Goal: Task Accomplishment & Management: Use online tool/utility

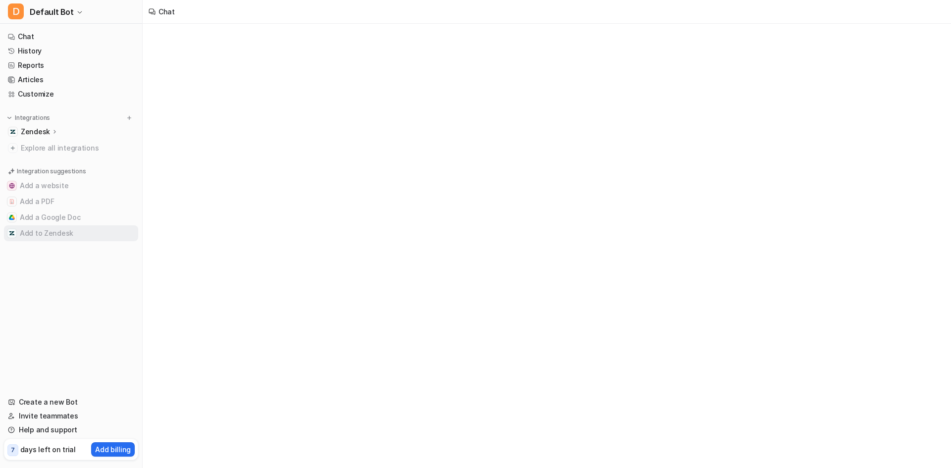
click at [41, 231] on button "Add to Zendesk" at bounding box center [71, 233] width 134 height 16
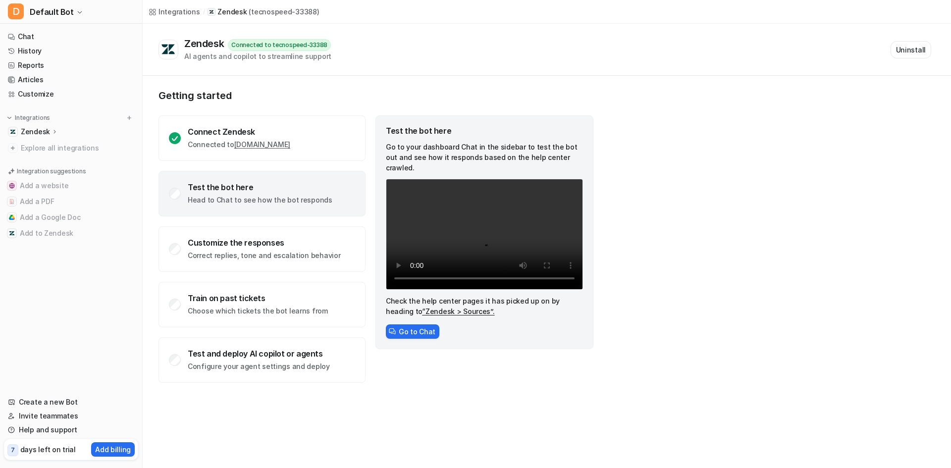
click at [44, 133] on p "Zendesk" at bounding box center [35, 132] width 29 height 10
click at [46, 174] on p "AI Agent" at bounding box center [43, 175] width 29 height 10
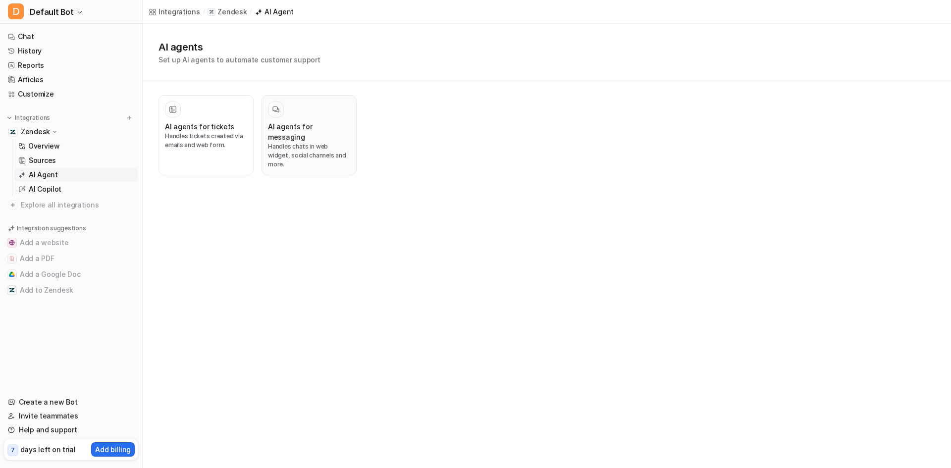
click at [292, 124] on h3 "AI agents for messaging" at bounding box center [309, 131] width 82 height 21
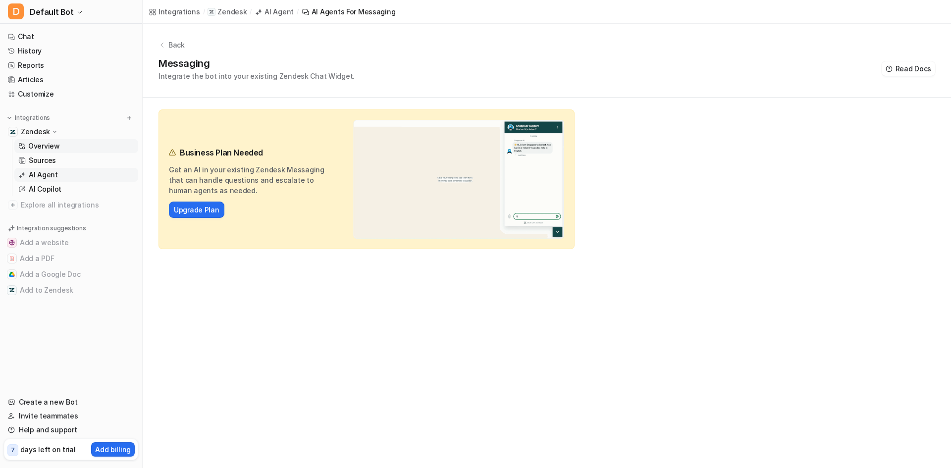
click at [35, 148] on p "Overview" at bounding box center [44, 146] width 32 height 10
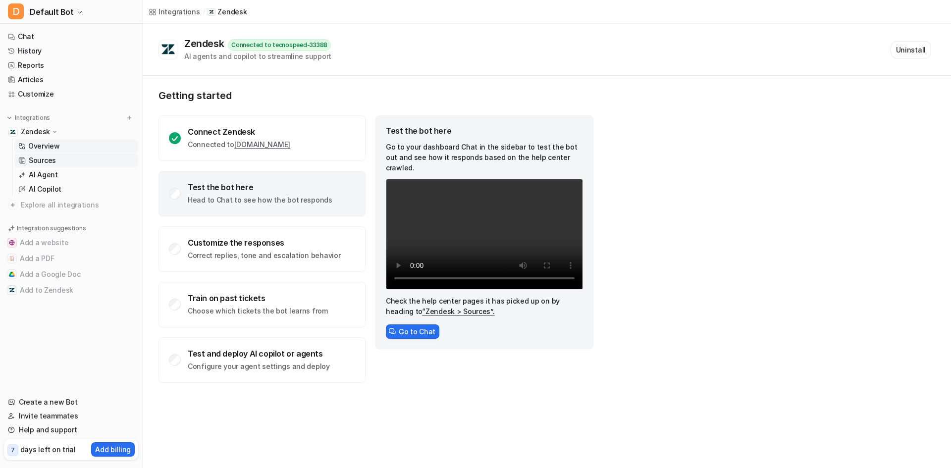
click at [46, 164] on p "Sources" at bounding box center [42, 161] width 27 height 10
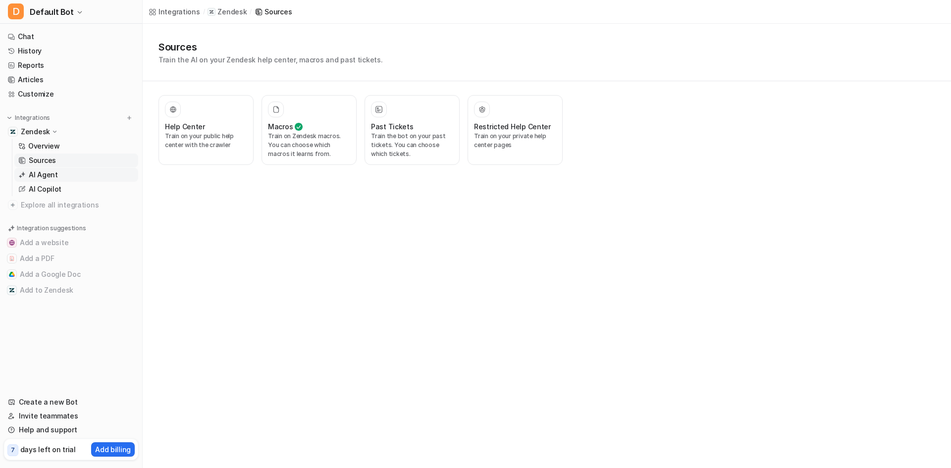
click at [39, 179] on p "AI Agent" at bounding box center [43, 175] width 29 height 10
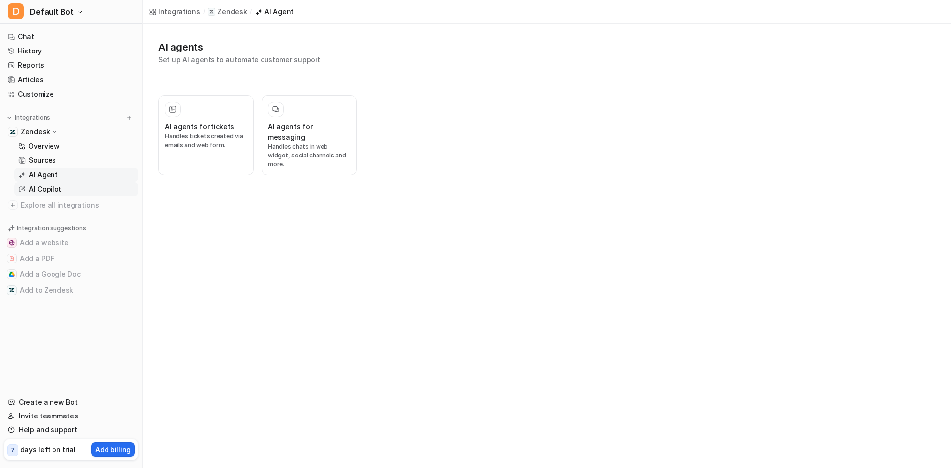
click at [34, 189] on p "AI Copilot" at bounding box center [45, 189] width 33 height 10
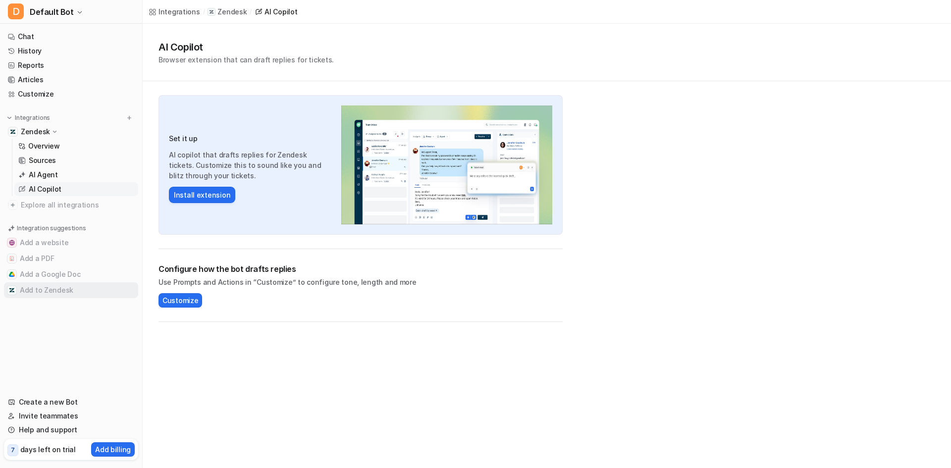
click at [41, 294] on button "Add to Zendesk" at bounding box center [71, 290] width 134 height 16
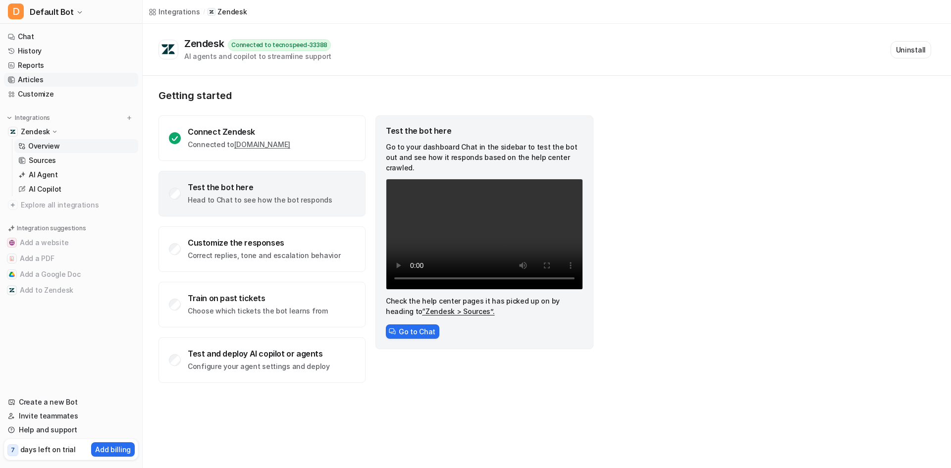
click at [34, 78] on link "Articles" at bounding box center [71, 80] width 134 height 14
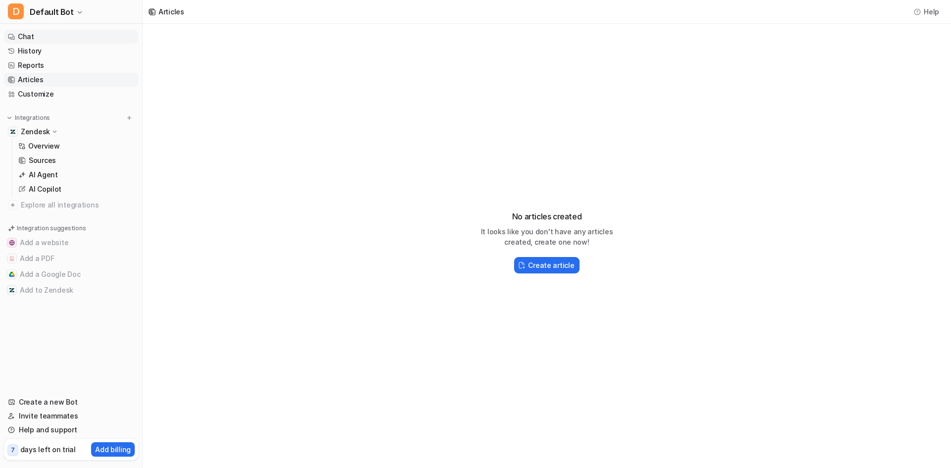
click at [24, 35] on link "Chat" at bounding box center [71, 37] width 134 height 14
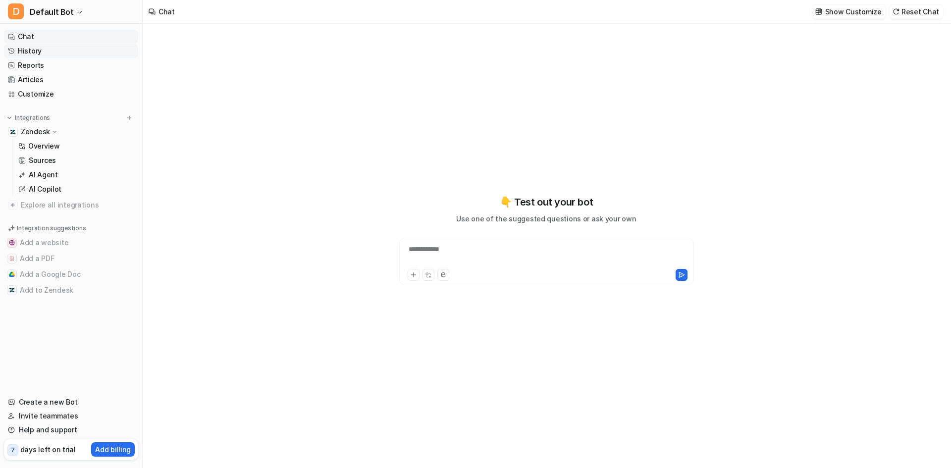
click at [32, 53] on link "History" at bounding box center [71, 51] width 134 height 14
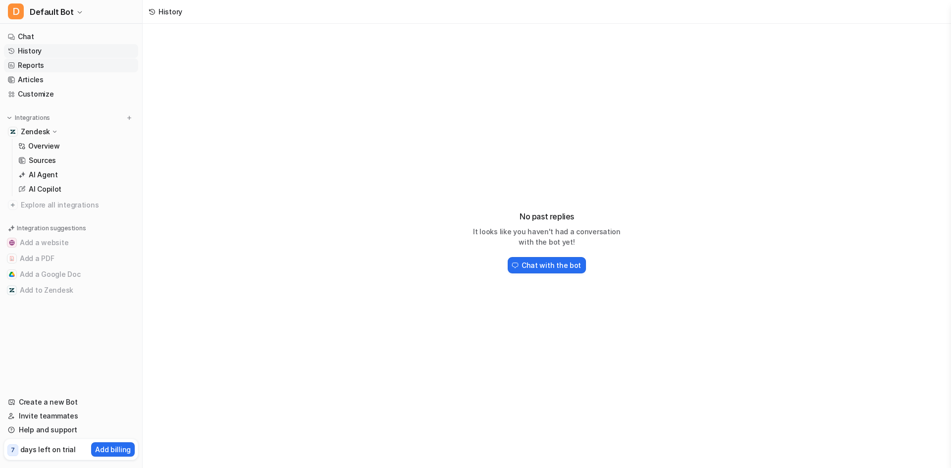
click at [33, 64] on link "Reports" at bounding box center [71, 65] width 134 height 14
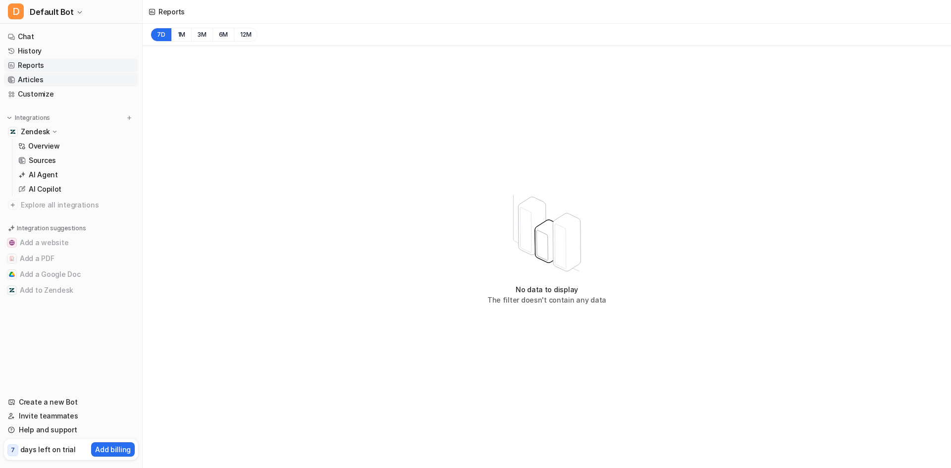
click at [37, 80] on link "Articles" at bounding box center [71, 80] width 134 height 14
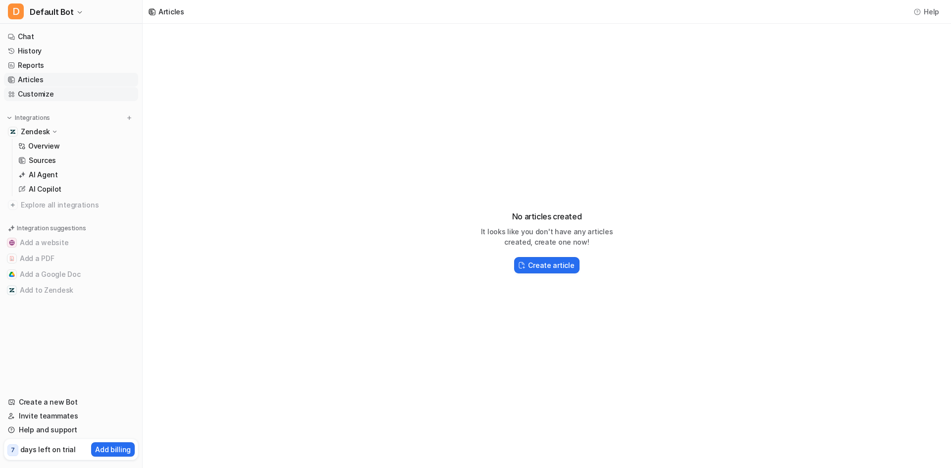
click at [32, 94] on link "Customize" at bounding box center [71, 94] width 134 height 14
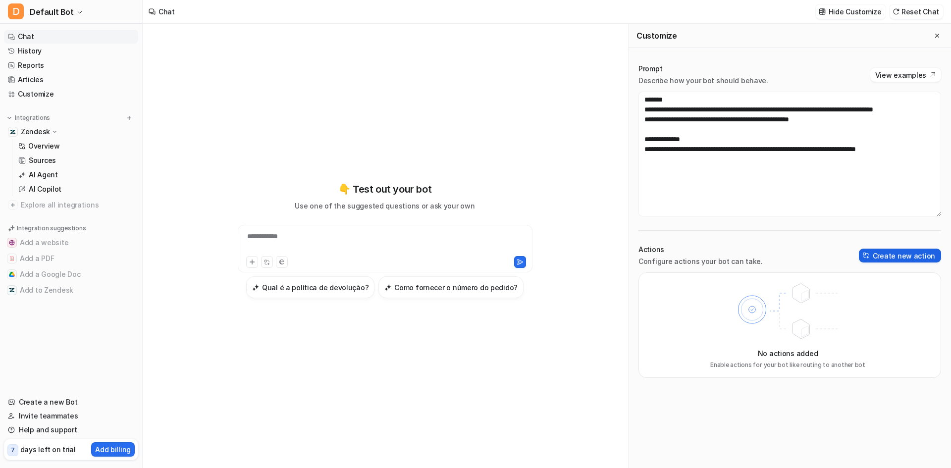
click at [916, 260] on button "Create new action" at bounding box center [900, 256] width 82 height 14
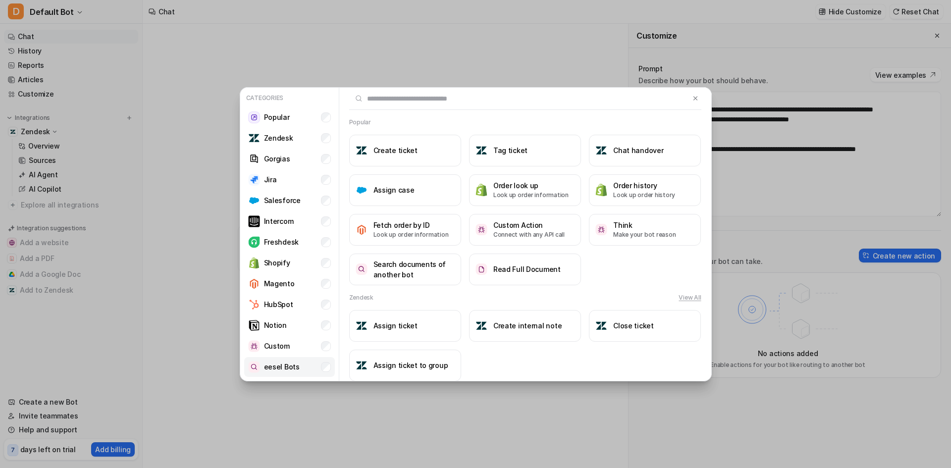
click at [280, 369] on p "eesel Bots" at bounding box center [282, 367] width 36 height 10
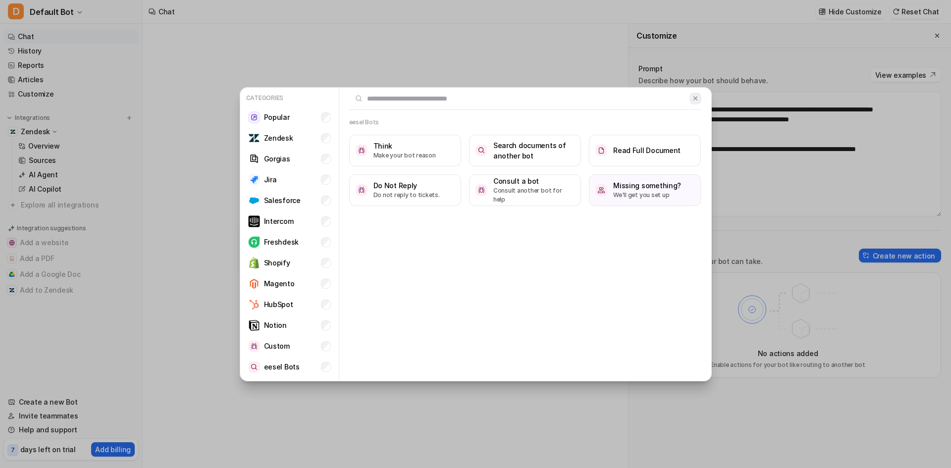
click at [696, 99] on img at bounding box center [695, 98] width 7 height 7
